Goal: Check status

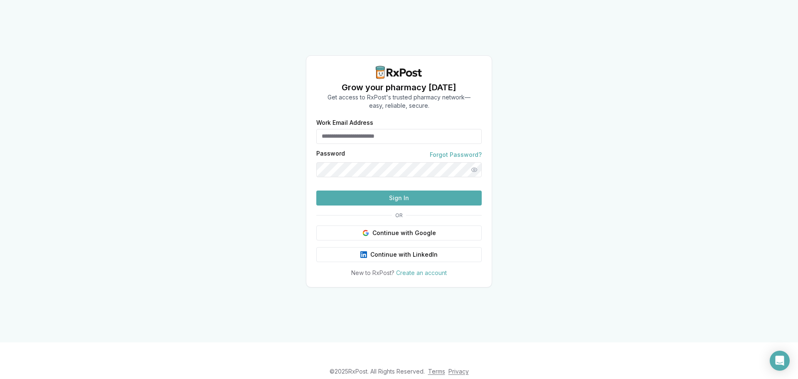
type input "**********"
click at [414, 205] on button "Sign In" at bounding box center [398, 197] width 165 height 15
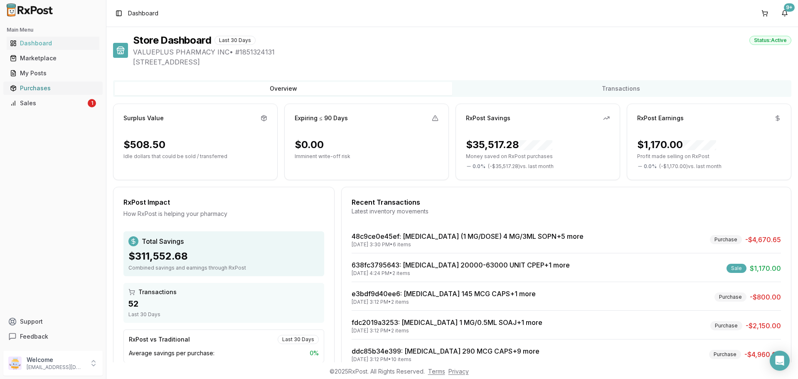
click at [36, 86] on div "Purchases" at bounding box center [53, 88] width 86 height 8
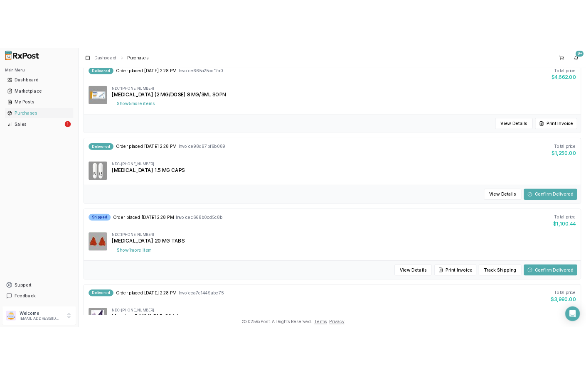
scroll to position [623, 0]
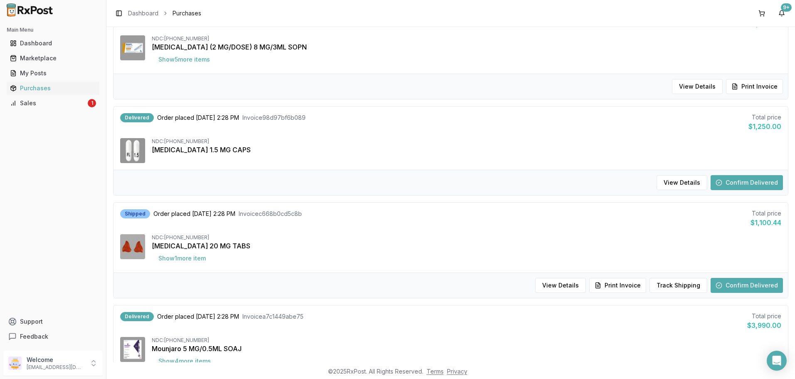
click at [755, 185] on button "Confirm Delivered" at bounding box center [746, 182] width 72 height 15
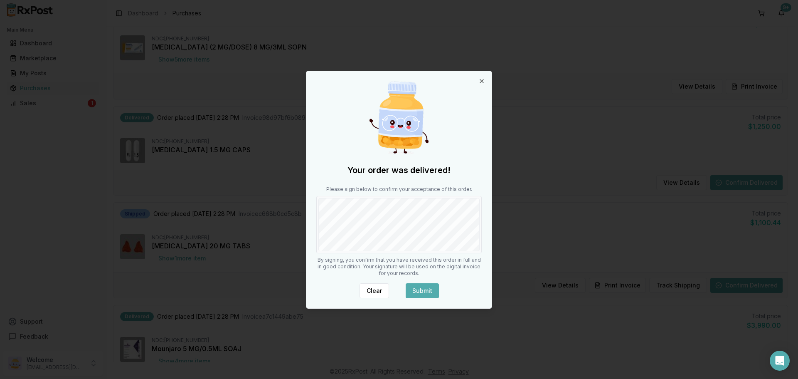
click at [436, 286] on button "Submit" at bounding box center [422, 290] width 33 height 15
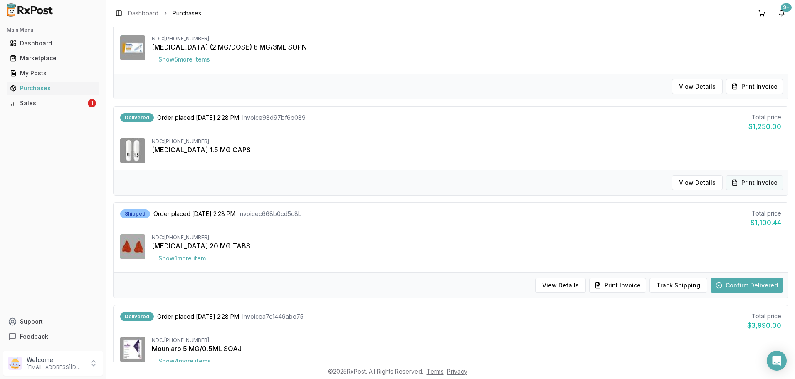
click at [752, 181] on button "Print Invoice" at bounding box center [754, 182] width 57 height 15
